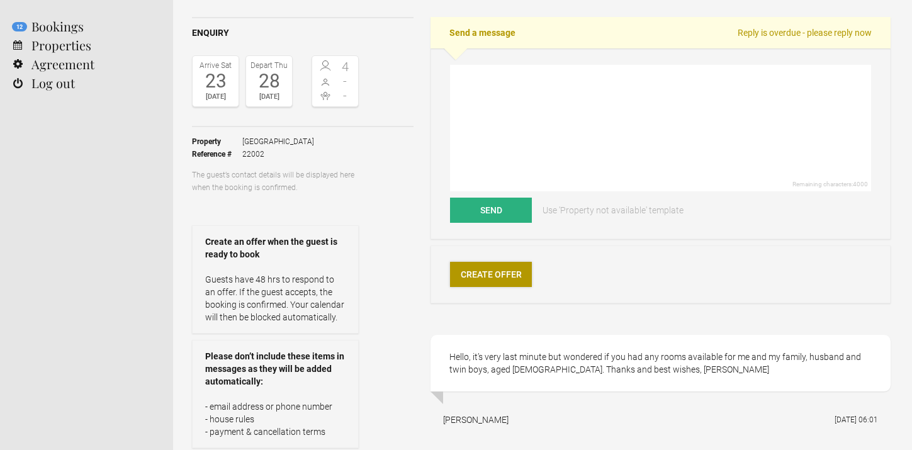
scroll to position [91, 0]
click at [509, 84] on textarea at bounding box center [660, 127] width 421 height 126
paste textarea "Dear, Thank you for your polite request. Sadly, all our rooms are booked for th…"
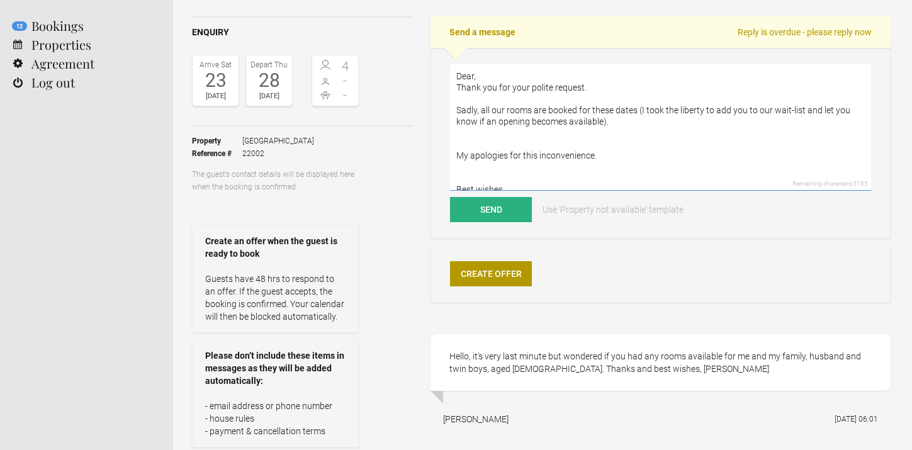
scroll to position [0, 0]
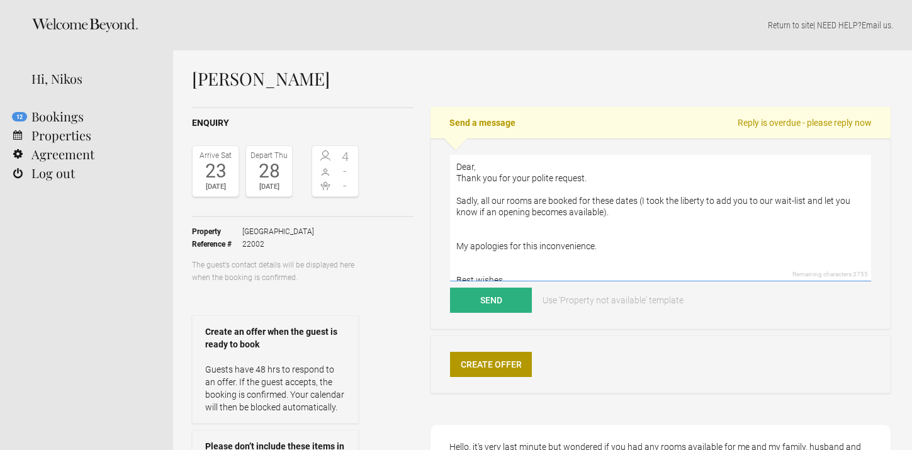
click at [488, 167] on textarea "Dear, Thank you for your polite request. Sadly, all our rooms are booked for th…" at bounding box center [660, 218] width 421 height 126
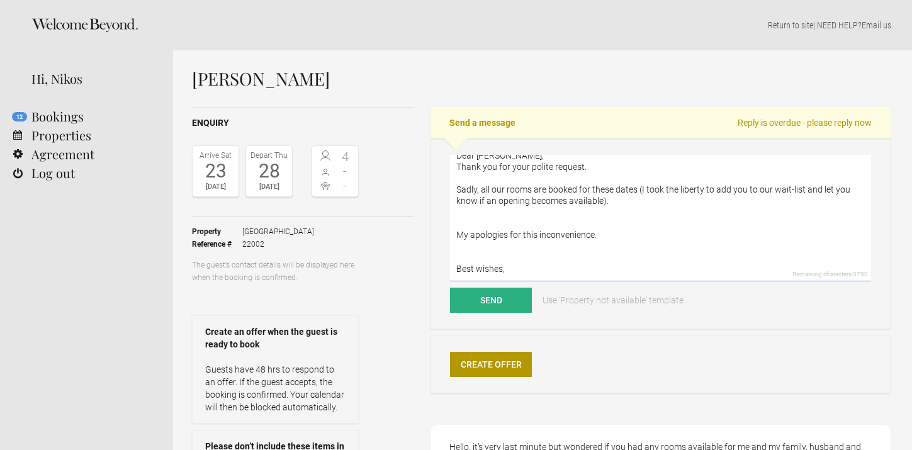
click at [500, 268] on textarea "Dear Emma, Thank you for your polite request. Sadly, all our rooms are booked f…" at bounding box center [660, 218] width 421 height 126
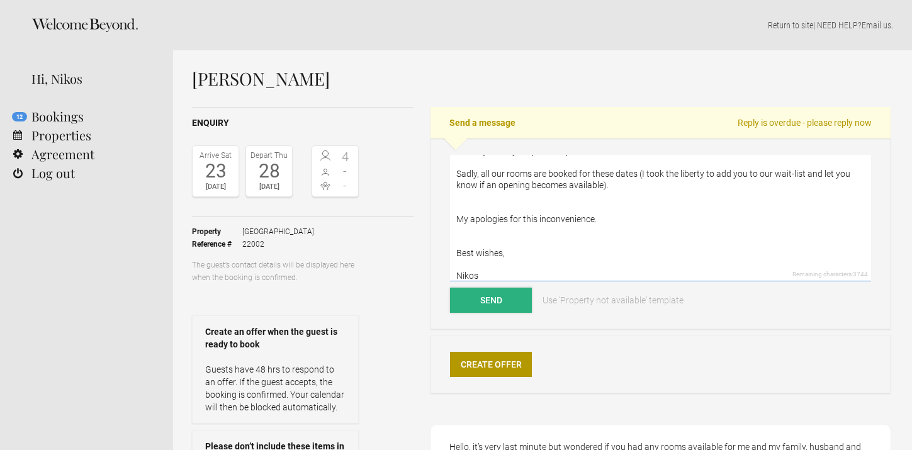
type textarea "Dear Emma, Thank you for your polite request. Sadly, all our rooms are booked f…"
click at [496, 303] on button "Send" at bounding box center [491, 300] width 82 height 25
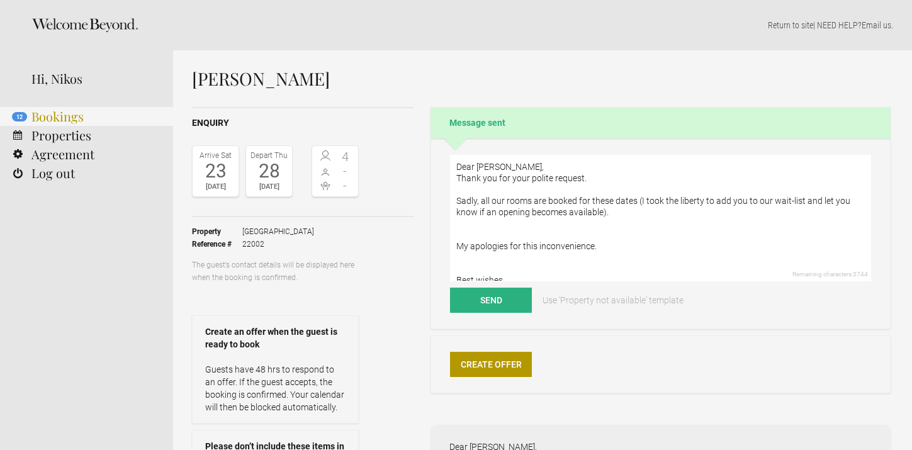
click at [57, 115] on link "12 Bookings" at bounding box center [86, 116] width 173 height 19
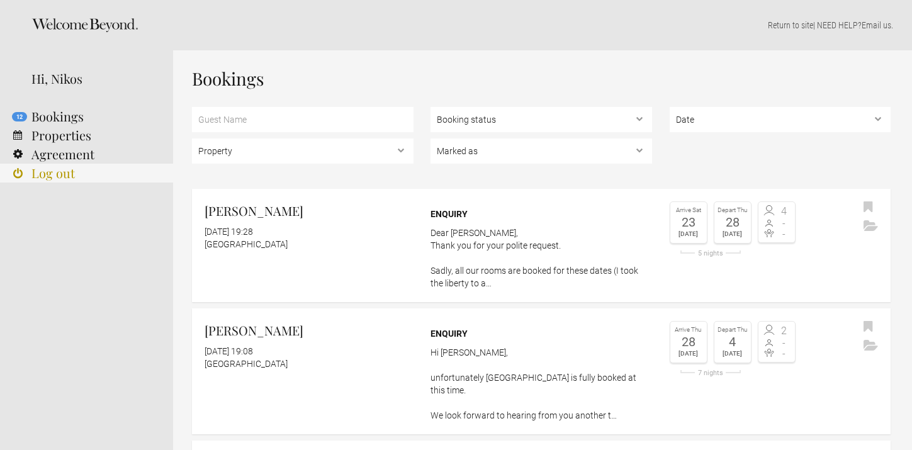
click at [60, 174] on link "Log out" at bounding box center [86, 173] width 173 height 19
